Goal: Book appointment/travel/reservation

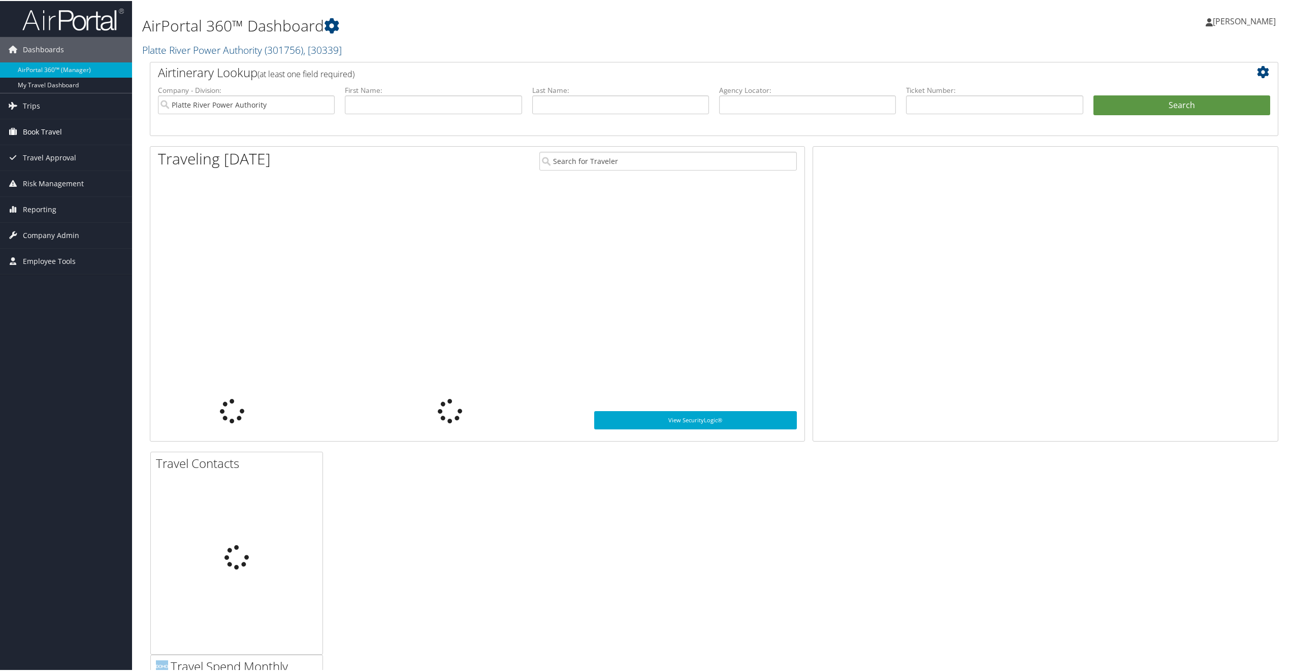
click at [31, 129] on span "Book Travel" at bounding box center [42, 130] width 39 height 25
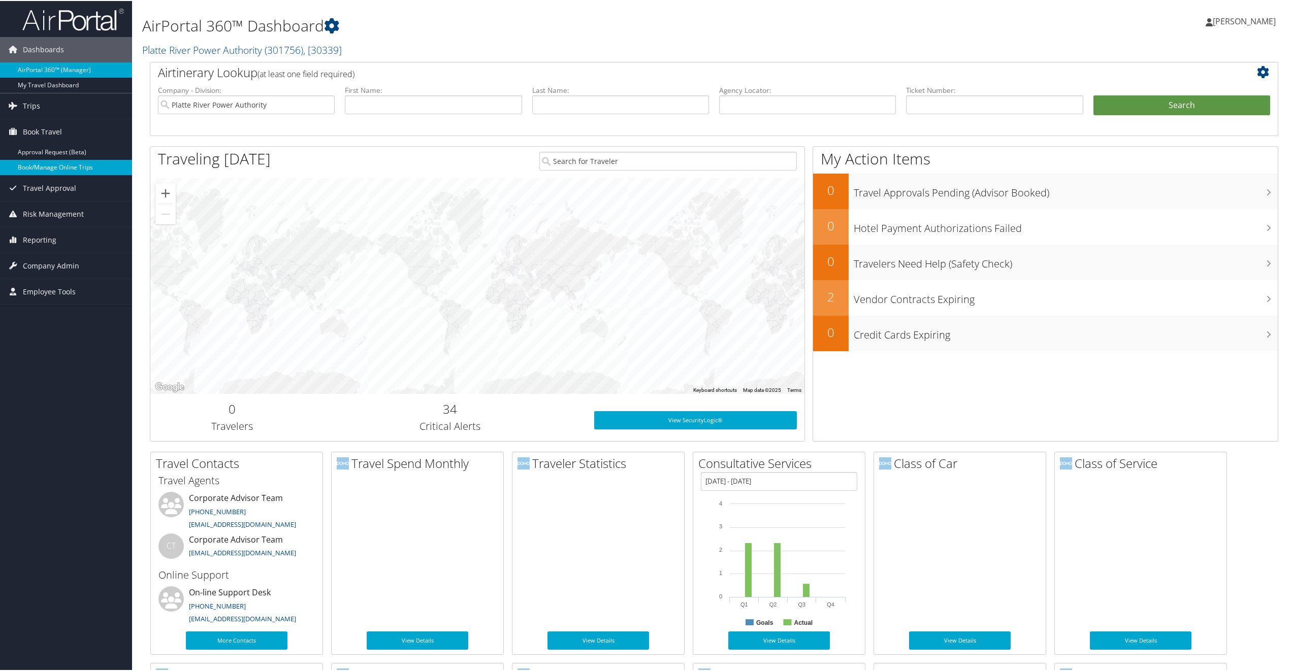
click at [30, 160] on link "Book/Manage Online Trips" at bounding box center [66, 166] width 132 height 15
